Goal: Task Accomplishment & Management: Manage account settings

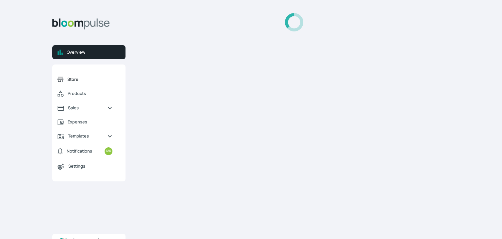
select select "2025"
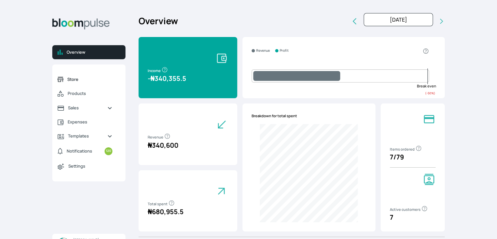
click at [74, 81] on span "Store" at bounding box center [89, 79] width 45 height 6
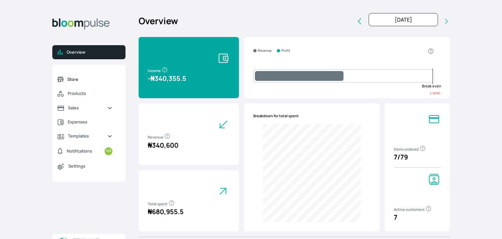
click at [74, 81] on span "Store" at bounding box center [89, 79] width 45 height 6
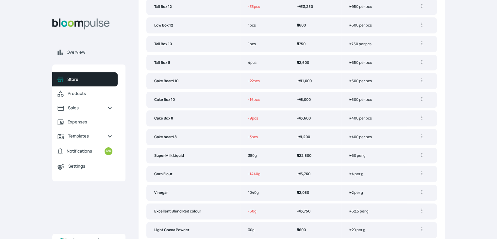
scroll to position [765, 0]
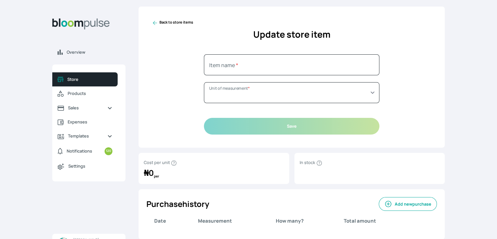
type input "Dutch Dark cocoa powder"
select select "GRAM"
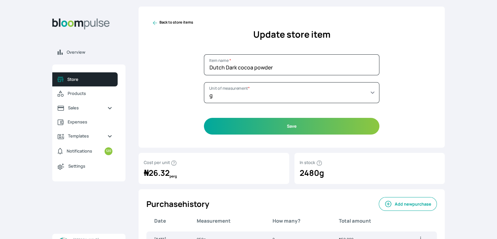
scroll to position [43, 0]
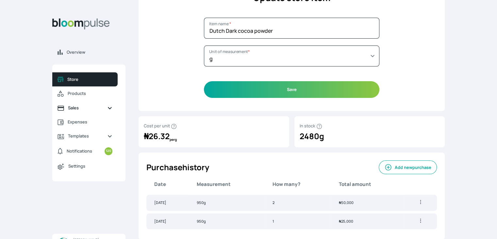
click at [76, 108] on span "Sales" at bounding box center [85, 108] width 34 height 6
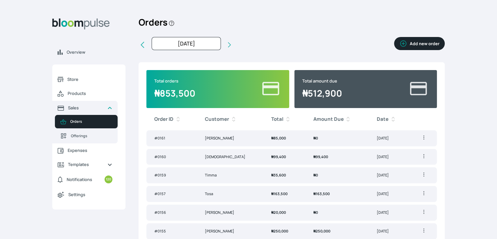
click at [416, 42] on button "Add new order" at bounding box center [419, 43] width 51 height 13
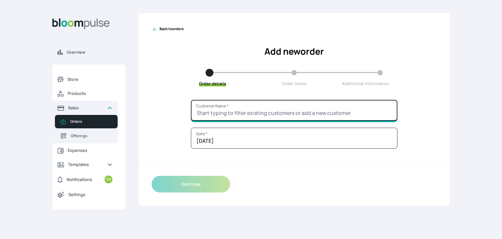
click at [262, 107] on input "Customer Name *" at bounding box center [294, 110] width 207 height 21
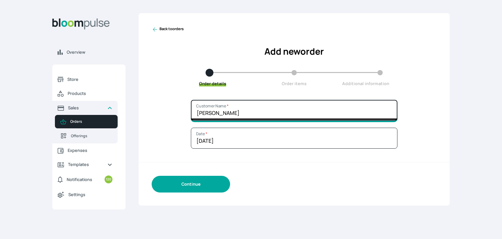
type input "David Mum"
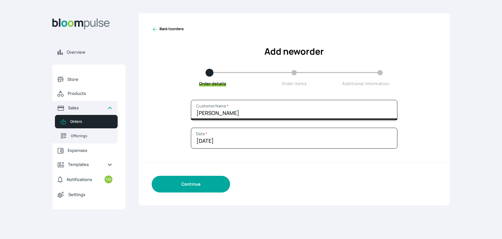
click at [190, 186] on button "Continue" at bounding box center [191, 183] width 78 height 17
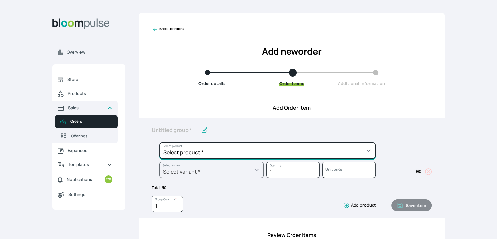
click at [207, 147] on select "Select product * Cake Decoration for 8inches High Chocolate oil based Round Cak…" at bounding box center [267, 150] width 216 height 16
select select "0a3636f1-4902-403d-89c1-f5465b9229a0"
click at [159, 142] on select "Select product * Cake Decoration for 8inches High Chocolate oil based Round Cak…" at bounding box center [267, 150] width 216 height 16
type input "Chocolate oil based Round Cake"
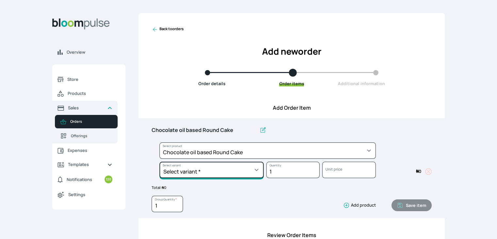
click at [209, 167] on select "Select variant * 10inches 11inches 12inches 6inches 7inches 8inches 9inches" at bounding box center [211, 169] width 104 height 16
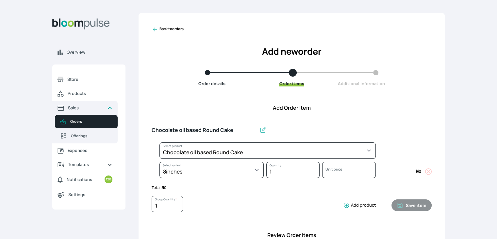
select select "0a3636f1-4902-403d-89c1-f5465b9229a0"
select select "1b042159-aabd-4eda-968f-ed2104558901"
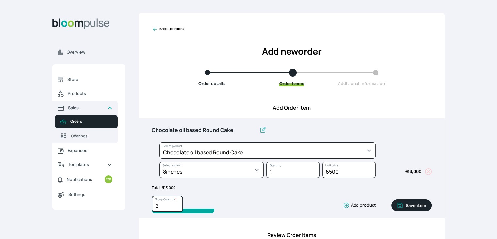
click at [177, 202] on input "2" at bounding box center [167, 203] width 31 height 16
click at [177, 202] on input "3" at bounding box center [167, 203] width 31 height 16
click at [177, 202] on input "4" at bounding box center [167, 203] width 31 height 16
click at [177, 201] on input "5" at bounding box center [167, 203] width 31 height 16
click at [179, 200] on input "5" at bounding box center [167, 203] width 31 height 16
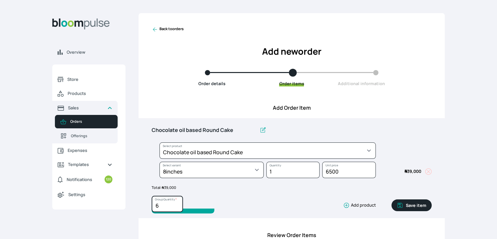
type input "6"
click at [176, 203] on input "6" at bounding box center [167, 203] width 31 height 16
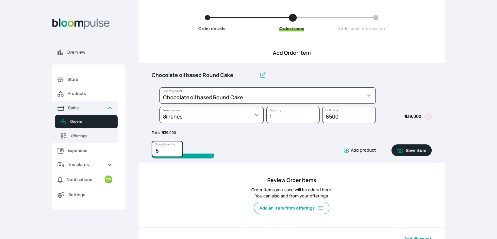
scroll to position [56, 0]
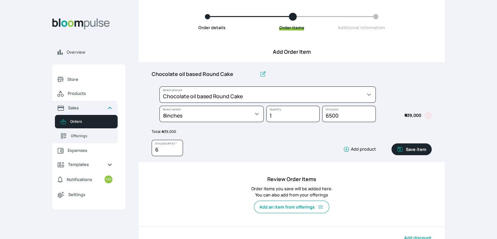
click at [407, 147] on button "Save item" at bounding box center [411, 149] width 40 height 12
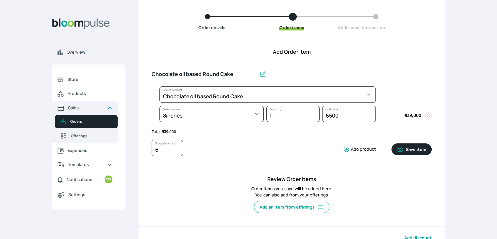
type input "1"
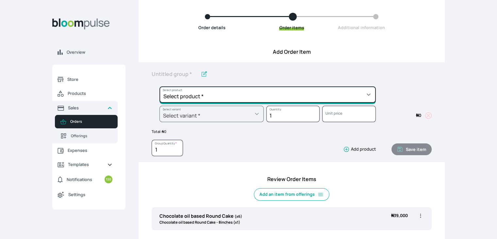
click at [206, 96] on select "Select product * Cake Decoration for 8inches High Chocolate oil based Round Cak…" at bounding box center [267, 94] width 216 height 16
select select "83f82b0c-44eb-4ac8-bd97-27faddcd7e30"
click at [159, 86] on select "Select product * Cake Decoration for 8inches High Chocolate oil based Round Cak…" at bounding box center [267, 94] width 216 height 16
type input "Whipped Cream Frosting"
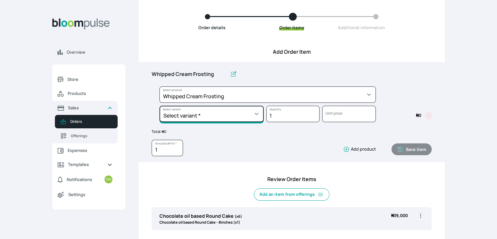
click at [233, 114] on select "Select variant * 1 cup 2 cups 3 cups 4 cups" at bounding box center [211, 114] width 104 height 16
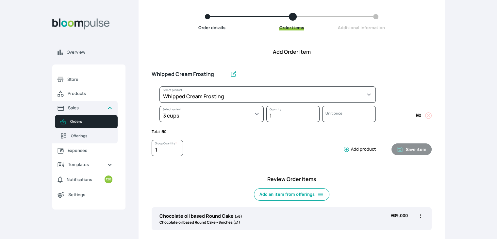
select select "83f82b0c-44eb-4ac8-bd97-27faddcd7e30"
select select "fde2ff08-7291-4fbf-b13d-84aa5027fb42"
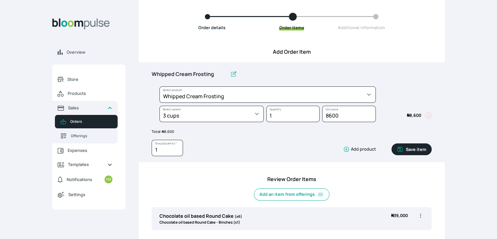
click at [418, 147] on button "Save item" at bounding box center [411, 149] width 40 height 12
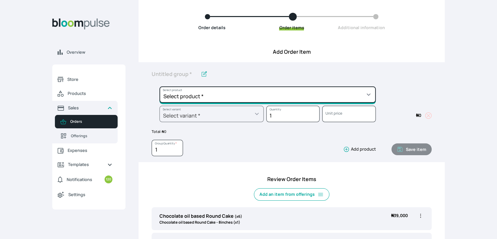
click at [270, 95] on select "Select product * Cake Decoration for 8inches High Chocolate oil based Round Cak…" at bounding box center [267, 94] width 216 height 16
select select "023b730d-bc46-477e-b7f7-d3522e7f455b"
click at [159, 86] on select "Select product * Cake Decoration for 8inches High Chocolate oil based Round Cak…" at bounding box center [267, 94] width 216 height 16
type input "Cake Decoration for 8inches High"
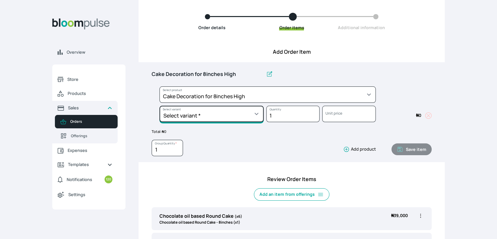
click at [213, 117] on select "Select variant * Basic Complex Regular" at bounding box center [211, 114] width 104 height 16
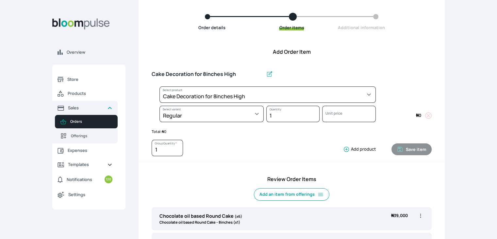
select select "023b730d-bc46-477e-b7f7-d3522e7f455b"
select select "13dbb06e-f851-45db-a0d6-3609ea7c0f11"
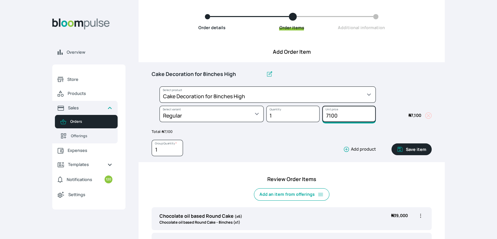
drag, startPoint x: 341, startPoint y: 113, endPoint x: 318, endPoint y: 113, distance: 22.9
click at [318, 113] on div "Select product * Cake Decoration for 8inches High Chocolate oil based Round Cak…" at bounding box center [292, 105] width 280 height 39
type input "10000"
click at [403, 147] on icon "button" at bounding box center [400, 149] width 7 height 7
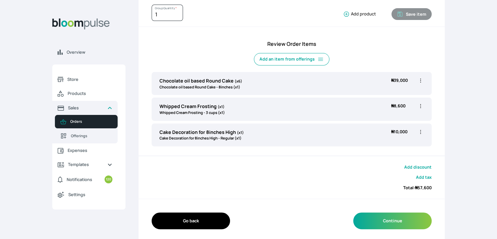
scroll to position [193, 0]
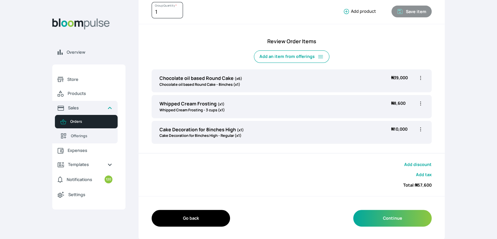
click at [421, 130] on icon "button" at bounding box center [420, 129] width 7 height 7
click at [387, 142] on span "Edit" at bounding box center [395, 142] width 47 height 7
type input "Cake Decoration for 8inches High"
select select "023b730d-bc46-477e-b7f7-d3522e7f455b"
select select "13dbb06e-f851-45db-a0d6-3609ea7c0f11"
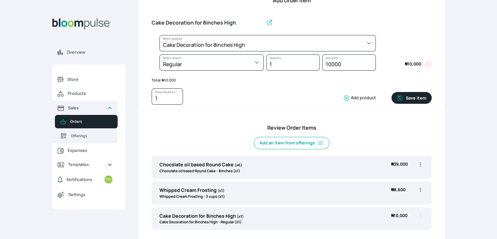
scroll to position [73, 0]
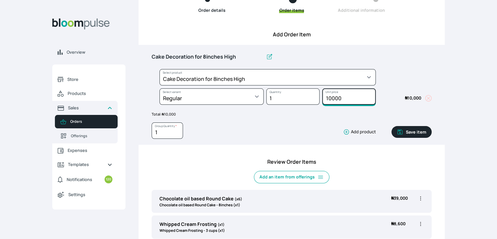
drag, startPoint x: 341, startPoint y: 98, endPoint x: 328, endPoint y: 97, distance: 12.1
click at [328, 97] on input "10000" at bounding box center [348, 96] width 53 height 16
type input "12000"
click at [410, 129] on button "Save item" at bounding box center [411, 132] width 40 height 12
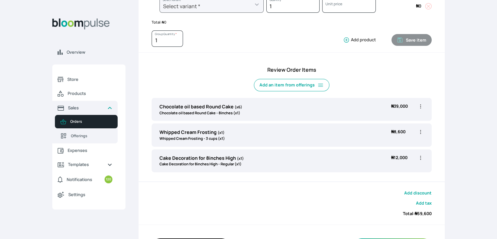
scroll to position [193, 0]
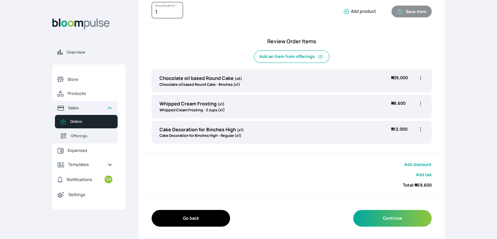
click at [421, 77] on icon "button" at bounding box center [420, 78] width 7 height 7
click at [386, 89] on span "Edit" at bounding box center [382, 92] width 7 height 6
type input "Chocolate oil based Round Cake"
type input "6"
select select "0a3636f1-4902-403d-89c1-f5465b9229a0"
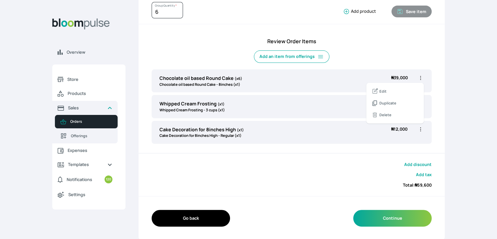
select select "1b042159-aabd-4eda-968f-ed2104558901"
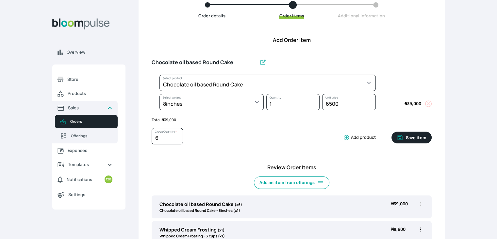
scroll to position [59, 0]
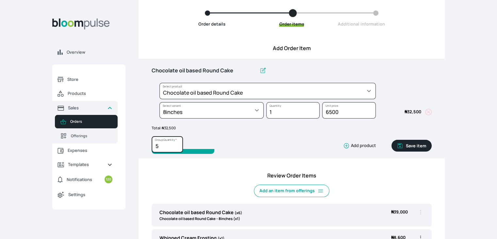
click at [177, 147] on input "5" at bounding box center [167, 144] width 31 height 16
click at [177, 147] on input "4" at bounding box center [167, 144] width 31 height 16
click at [177, 147] on input "3" at bounding box center [167, 144] width 31 height 16
type input "2"
click at [177, 147] on input "2" at bounding box center [167, 144] width 31 height 16
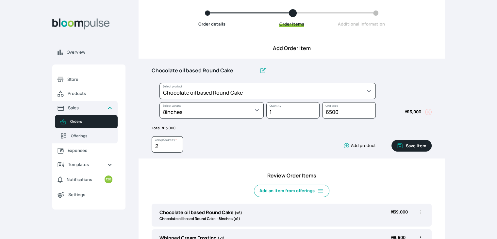
click at [408, 144] on button "Save item" at bounding box center [411, 146] width 40 height 12
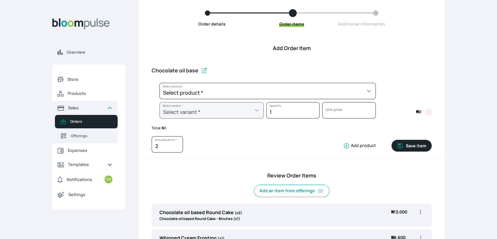
type input "1"
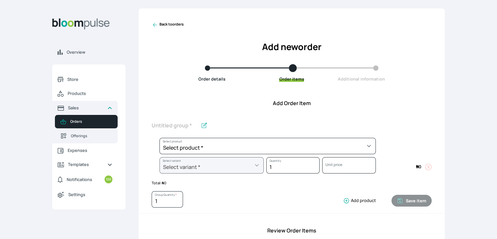
scroll to position [0, 0]
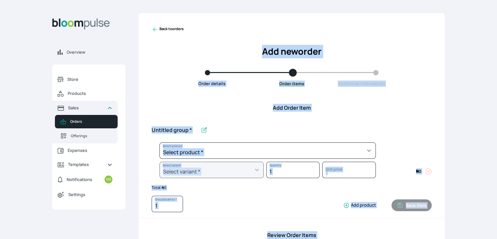
drag, startPoint x: 502, startPoint y: 70, endPoint x: 258, endPoint y: -2, distance: 254.5
click at [258, 0] on html "Overview Store Products Sales Orders Offerings Expenses Templates Notifications…" at bounding box center [248, 119] width 497 height 239
click at [387, 120] on div "Select product * Cake Decoration for 8inches High Chocolate oil based Round Cak…" at bounding box center [292, 168] width 306 height 100
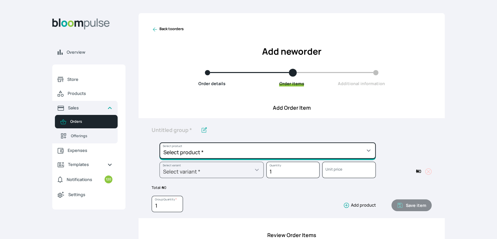
click at [355, 146] on select "Select product * Cake Decoration for 8inches High Chocolate oil based Round Cak…" at bounding box center [267, 150] width 216 height 16
select select "308ec9aa-9c9b-4c8b-9137-5de2303ab237"
click at [159, 142] on select "Select product * Cake Decoration for 8inches High Chocolate oil based Round Cak…" at bounding box center [267, 150] width 216 height 16
type input "Redvelvet oil based Round Cake"
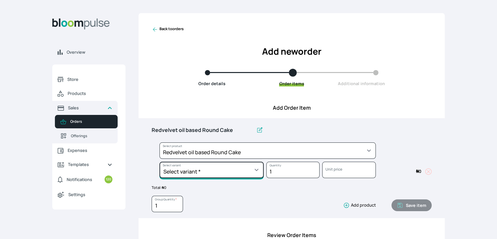
click at [257, 166] on select "Select variant * 10inches 11inches 12inches 6inches 7inches 8inches 9inches" at bounding box center [211, 169] width 104 height 16
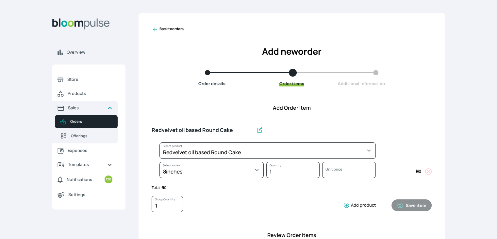
select select "308ec9aa-9c9b-4c8b-9137-5de2303ab237"
select select "e592fd65-7ecf-4c02-9b2e-527044ac8258"
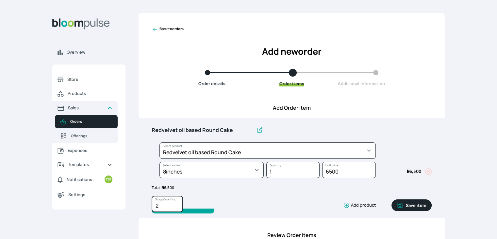
type input "2"
click at [177, 202] on input "2" at bounding box center [167, 203] width 31 height 16
click at [408, 205] on button "Save item" at bounding box center [411, 205] width 40 height 12
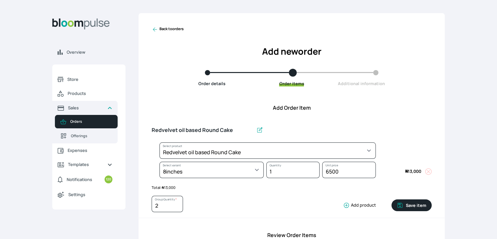
type input "1"
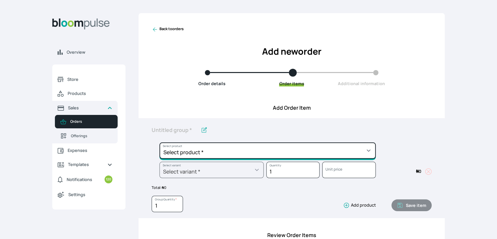
click at [259, 147] on select "Select product * Cake Decoration for 8inches High Chocolate oil based Round Cak…" at bounding box center [267, 150] width 216 height 16
select select "49426e7e-6d78-4aff-80b2-0dfc408de078"
click at [159, 142] on select "Select product * Cake Decoration for 8inches High Chocolate oil based Round Cak…" at bounding box center [267, 150] width 216 height 16
type input "Vanilla oil based Round Cake"
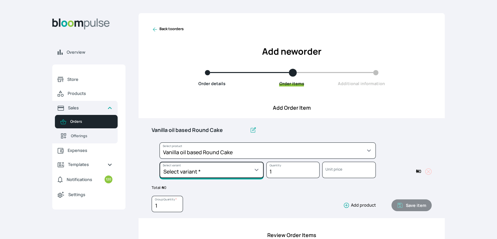
click at [242, 170] on select "Select variant * 10inches 11inches 12inches 6inches 7inches 8inches 9inches" at bounding box center [211, 169] width 104 height 16
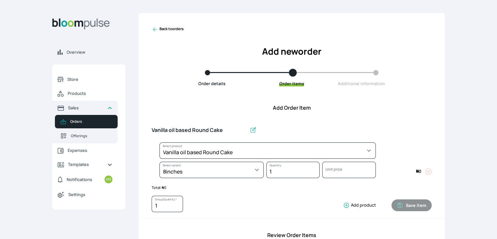
select select "49426e7e-6d78-4aff-80b2-0dfc408de078"
select select "521b5e78-dac1-445e-a6e7-266adeee2241"
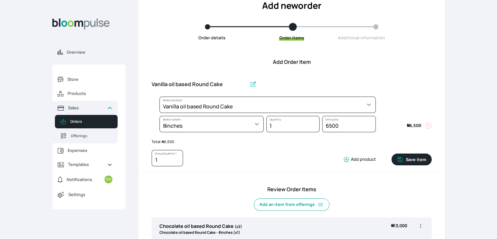
scroll to position [45, 0]
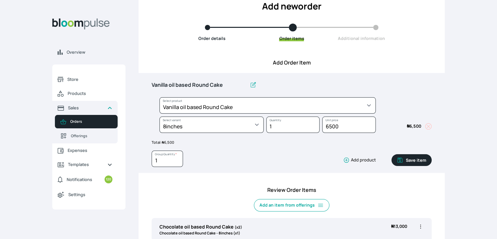
click at [403, 157] on icon "button" at bounding box center [400, 160] width 7 height 7
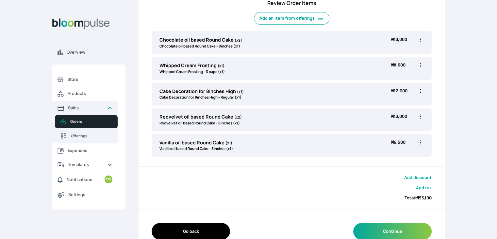
scroll to position [222, 0]
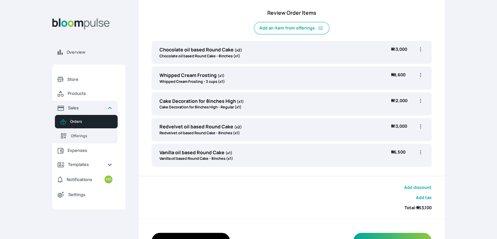
click at [349, 161] on div "Vanilla oil based Round Cake (x1) Vanilla oil based Round Cake - 8inches (x1) ₦…" at bounding box center [292, 154] width 280 height 23
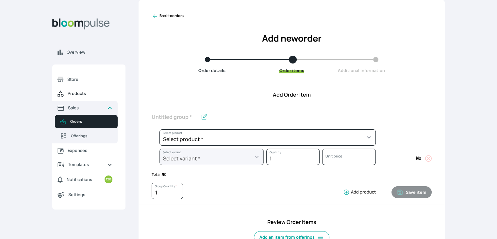
click at [81, 91] on span "Products" at bounding box center [90, 93] width 45 height 6
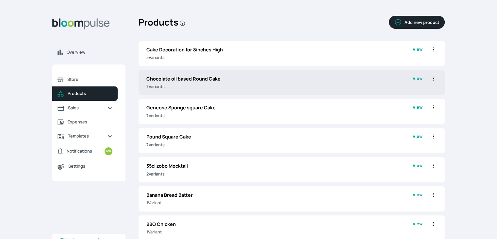
click at [248, 79] on p "Chocolate oil based Round Cake" at bounding box center [279, 78] width 266 height 7
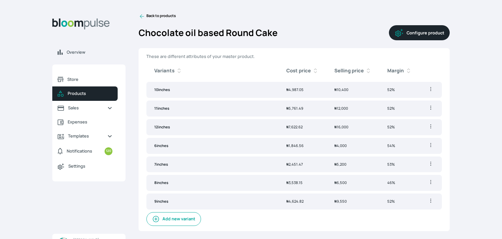
click at [298, 181] on span "₦ 3,538.15" at bounding box center [294, 182] width 16 height 5
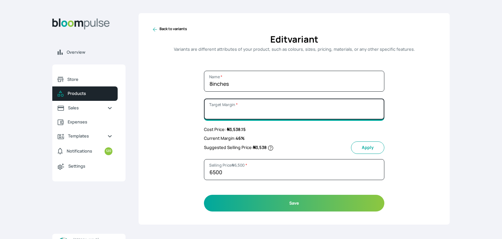
click at [238, 117] on input "Target Margin *" at bounding box center [294, 108] width 180 height 21
type input "100"
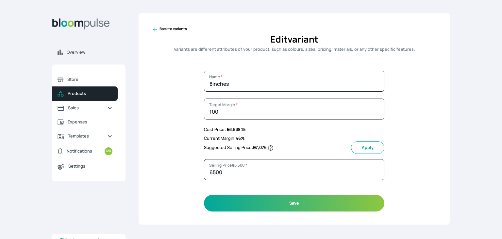
click at [362, 149] on button "Apply" at bounding box center [367, 147] width 33 height 12
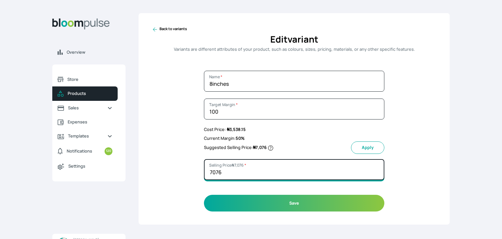
drag, startPoint x: 239, startPoint y: 174, endPoint x: 205, endPoint y: 169, distance: 33.7
click at [205, 169] on input "7076" at bounding box center [294, 169] width 180 height 21
type input "7100"
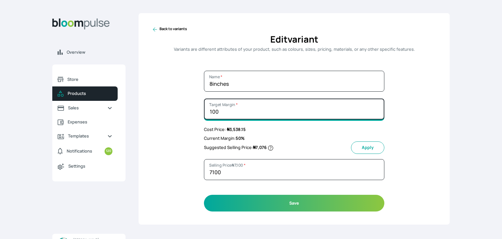
drag, startPoint x: 237, startPoint y: 112, endPoint x: 196, endPoint y: 110, distance: 40.5
click at [196, 110] on div "Back to variants Edit variant Variants are different attributes of your product…" at bounding box center [294, 118] width 311 height 211
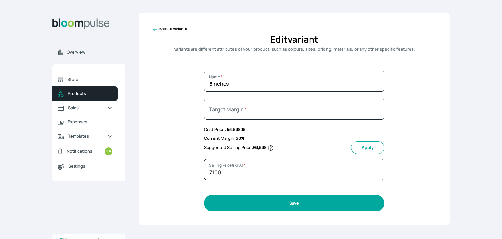
type input "0"
click at [301, 205] on button "Save" at bounding box center [294, 202] width 180 height 17
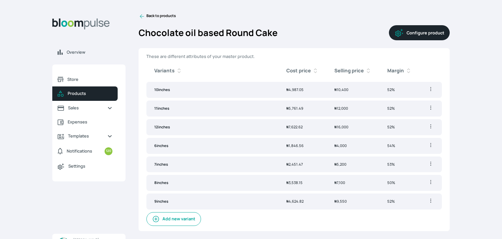
click at [141, 16] on icon at bounding box center [142, 16] width 4 height 4
